Goal: Obtain resource: Obtain resource

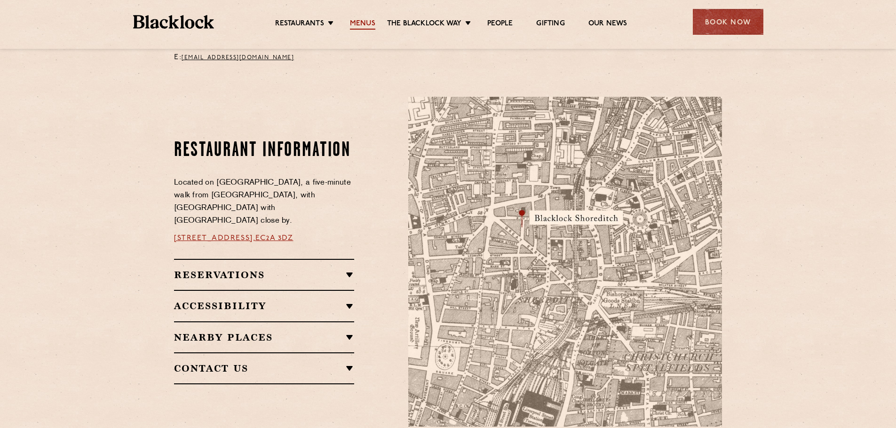
click at [363, 20] on link "Menus" at bounding box center [362, 24] width 25 height 10
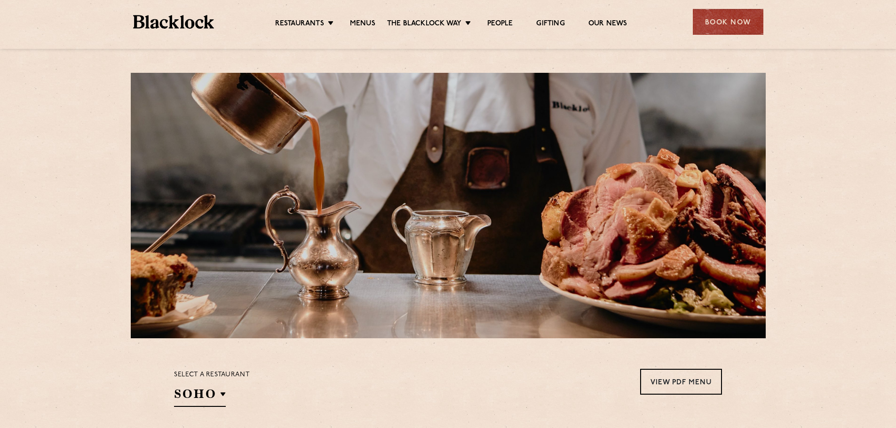
drag, startPoint x: 898, startPoint y: 40, endPoint x: 895, endPoint y: -29, distance: 69.2
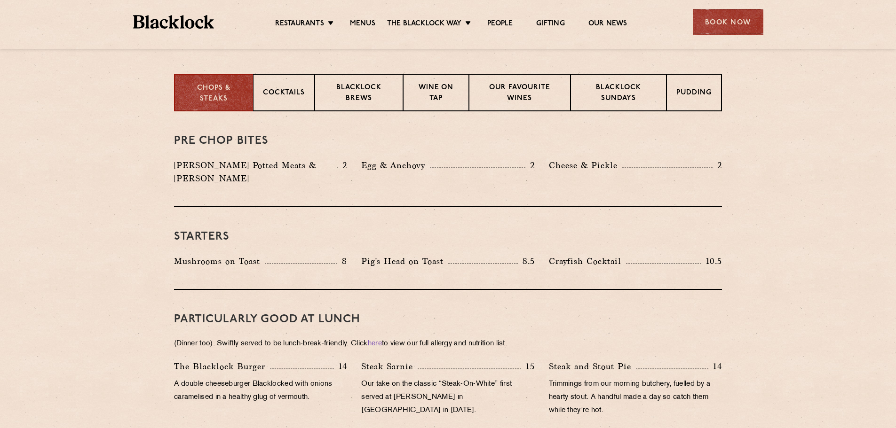
scroll to position [299, 0]
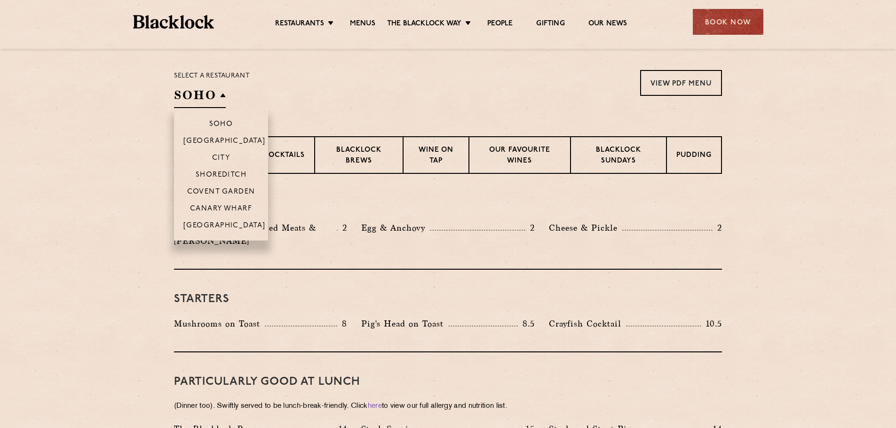
click at [220, 97] on h2 "SOHO" at bounding box center [200, 97] width 52 height 21
click at [225, 173] on p "Shoreditch" at bounding box center [221, 175] width 51 height 9
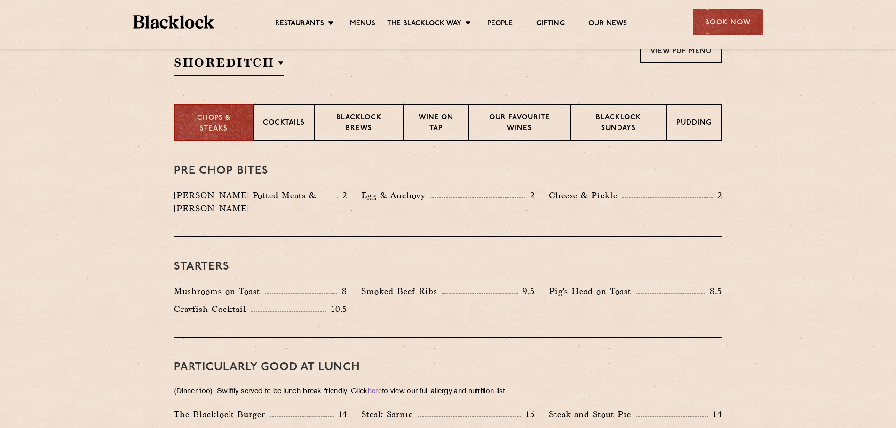
scroll to position [336, 0]
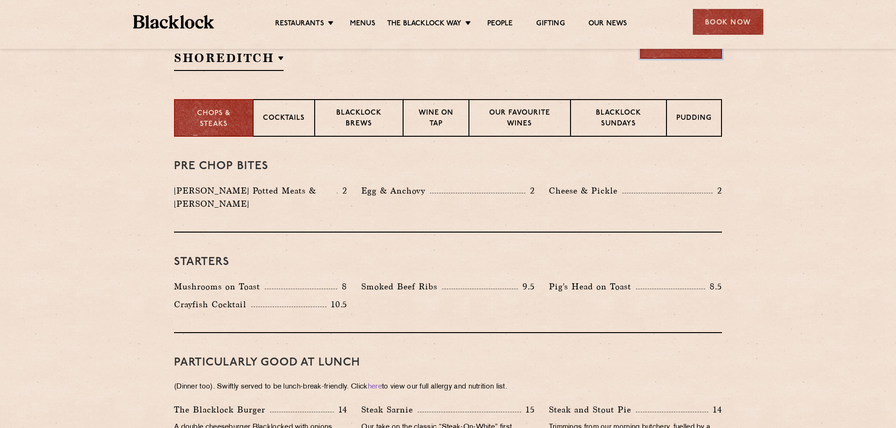
click at [681, 52] on link "View PDF Menu" at bounding box center [681, 46] width 82 height 26
